Goal: Register for event/course

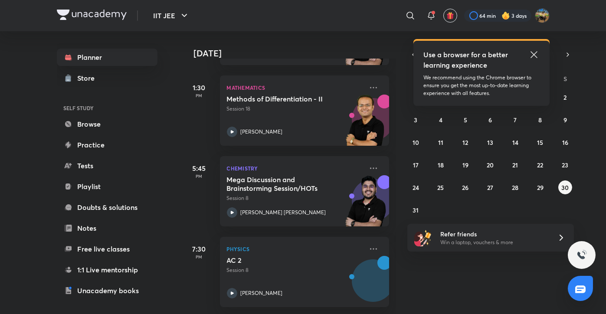
scroll to position [121, 0]
click at [486, 189] on button "27" at bounding box center [490, 187] width 14 height 14
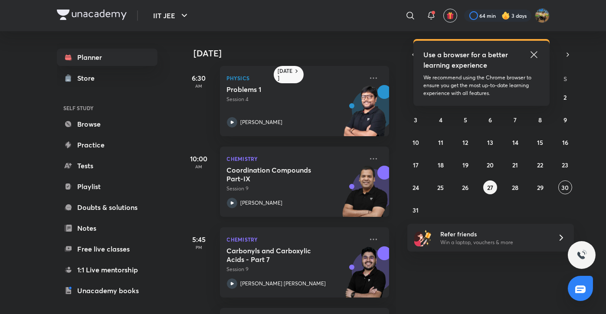
scroll to position [0, 0]
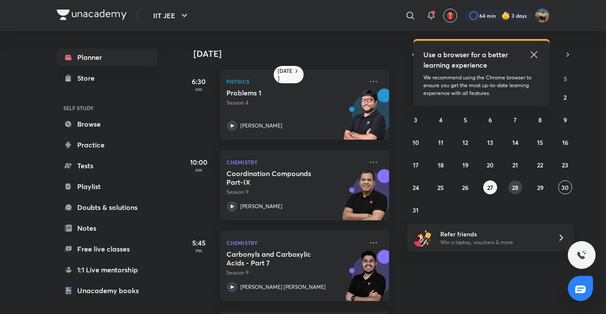
click at [520, 192] on button "28" at bounding box center [515, 187] width 14 height 14
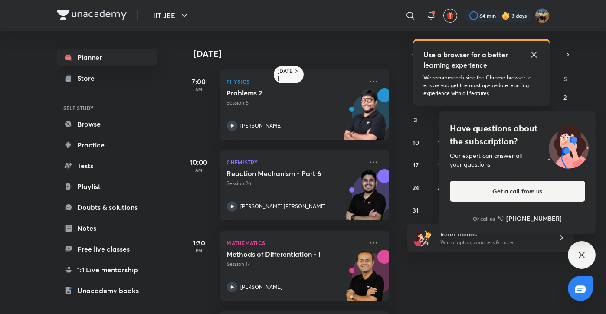
click at [584, 257] on icon at bounding box center [581, 255] width 10 height 10
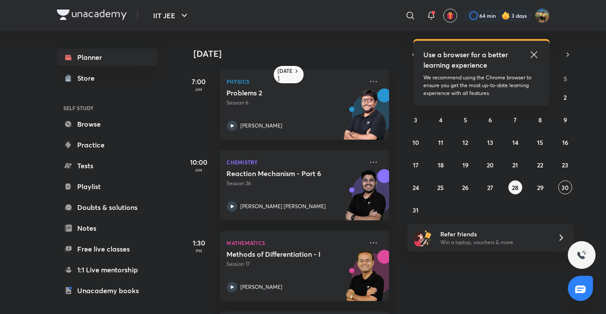
click at [491, 309] on div "[DATE] 7:00 AM Physics Problems 2 Session 6 [PERSON_NAME] 10:00 AM Chemistry Re…" at bounding box center [393, 172] width 423 height 283
click at [443, 297] on div "[DATE] 7:00 AM Physics Problems 2 Session 6 [PERSON_NAME] 10:00 AM Chemistry Re…" at bounding box center [393, 172] width 423 height 283
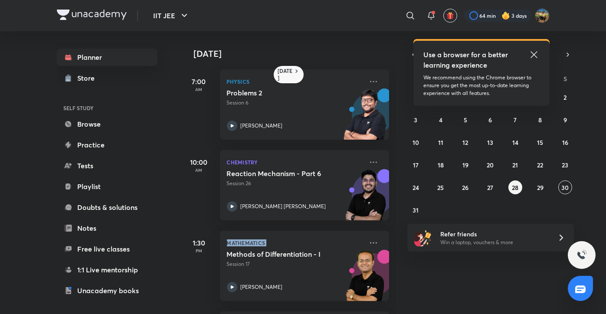
click at [443, 297] on div "[DATE] 7:00 AM Physics Problems 2 Session 6 [PERSON_NAME] 10:00 AM Chemistry Re…" at bounding box center [393, 172] width 423 height 283
